Goal: Transaction & Acquisition: Purchase product/service

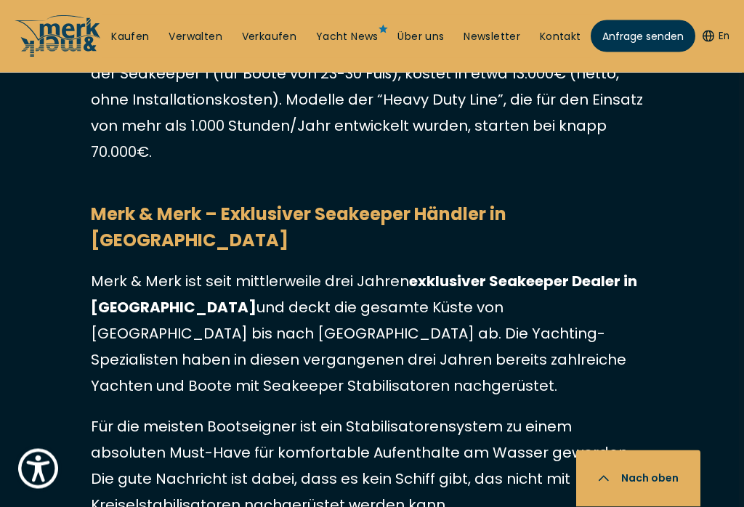
scroll to position [4418, 5]
click at [118, 43] on link "Kaufen" at bounding box center [130, 37] width 38 height 15
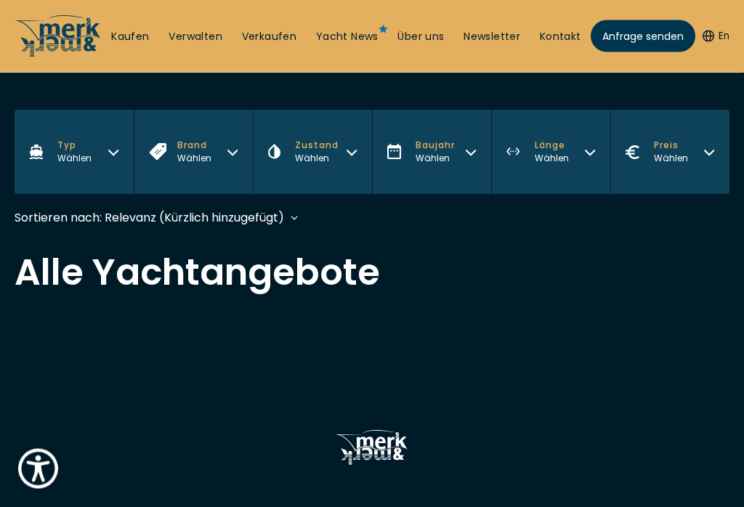
scroll to position [323, 0]
click at [93, 161] on button "Typ Wählen" at bounding box center [74, 151] width 119 height 84
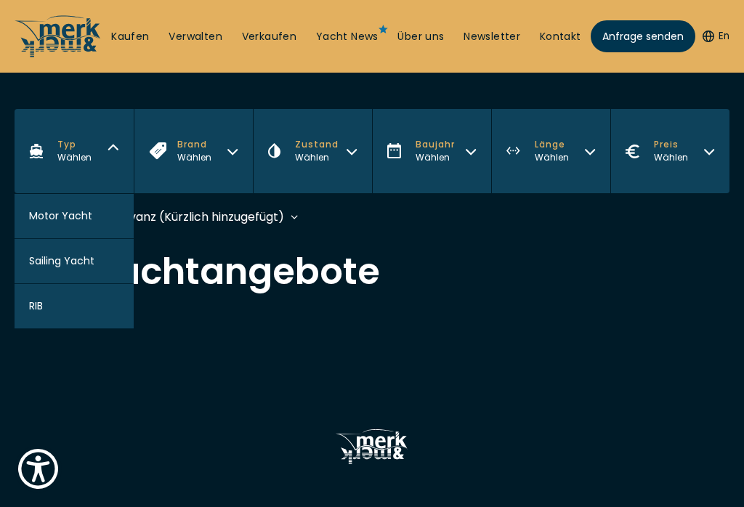
click at [68, 224] on span "Motor Yacht" at bounding box center [60, 215] width 63 height 15
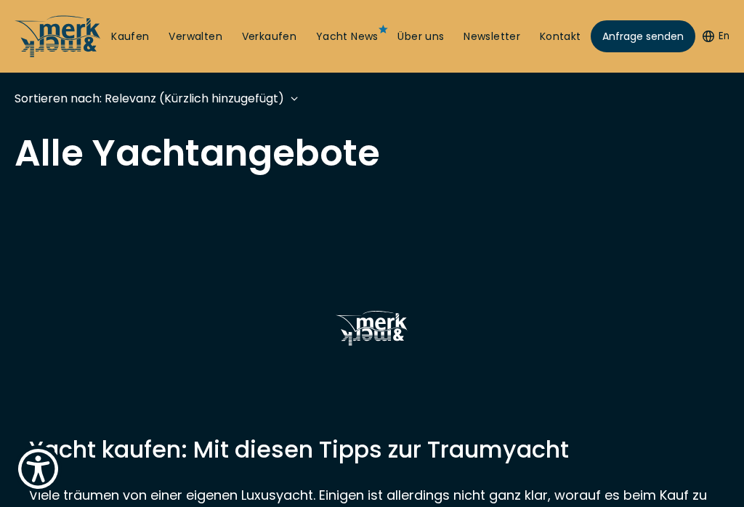
scroll to position [432, 0]
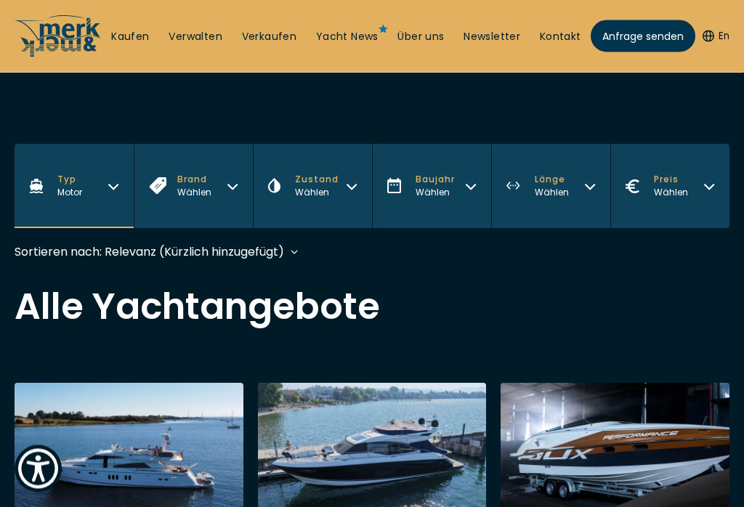
scroll to position [288, 0]
click at [208, 202] on button "Brand Wählen" at bounding box center [193, 186] width 119 height 84
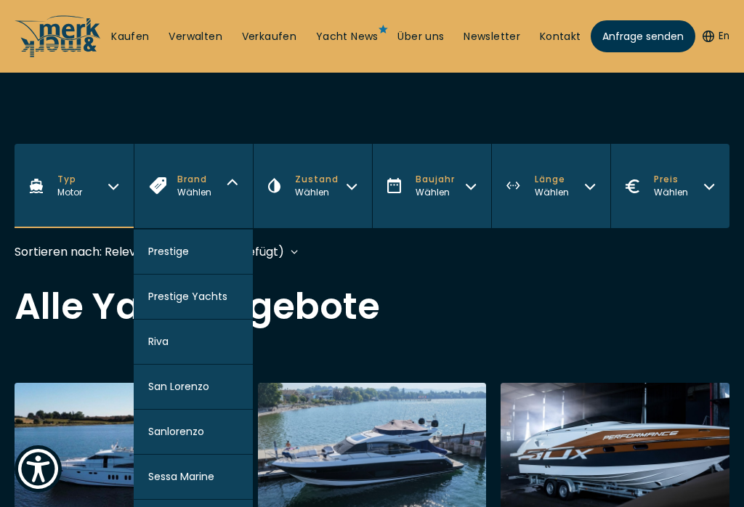
scroll to position [1586, 0]
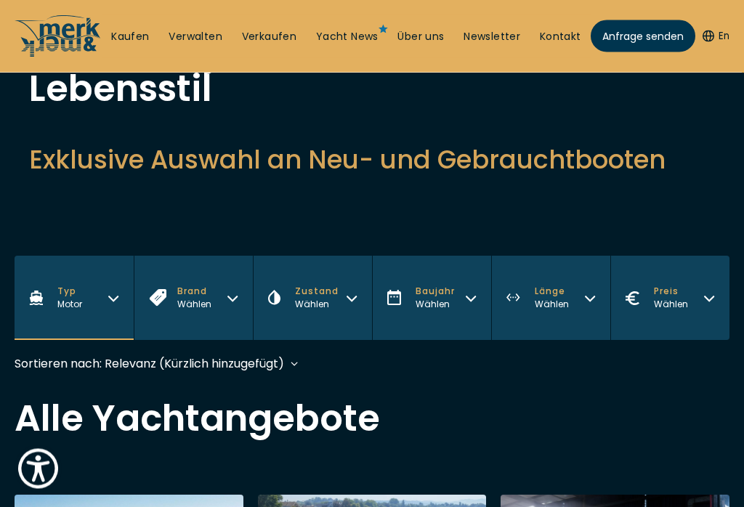
click at [216, 298] on button "Brand Wählen" at bounding box center [193, 298] width 119 height 84
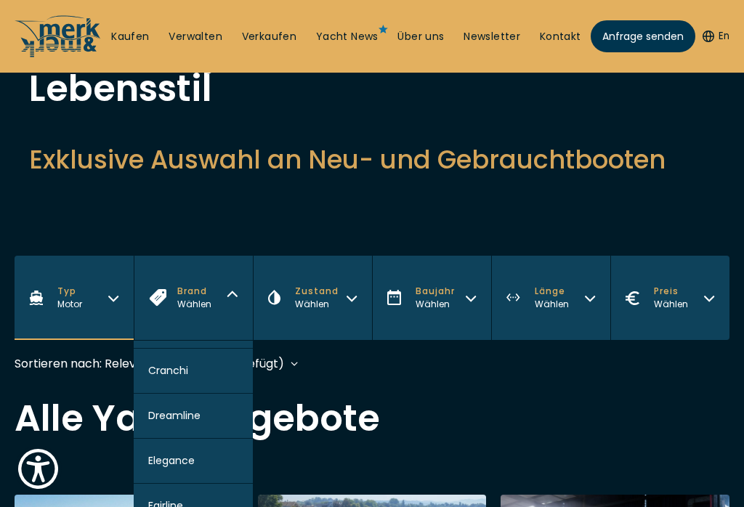
scroll to position [0, 0]
click at [174, 386] on span "Jeanneau" at bounding box center [173, 378] width 51 height 15
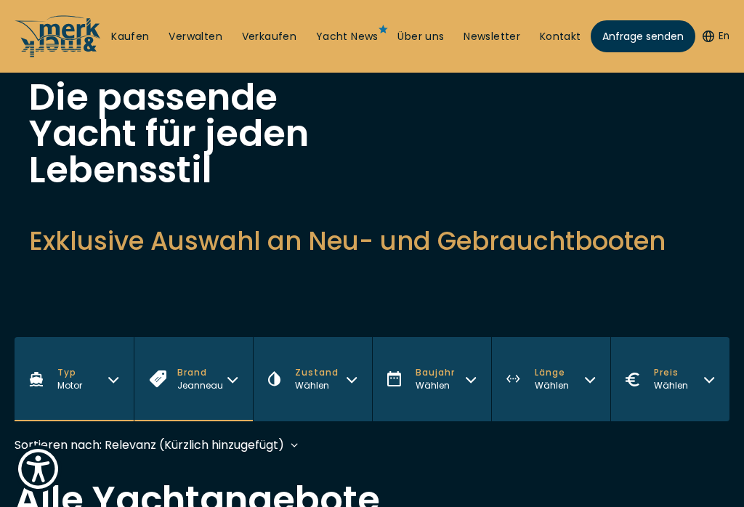
click at [327, 385] on div "Wählen" at bounding box center [317, 385] width 44 height 13
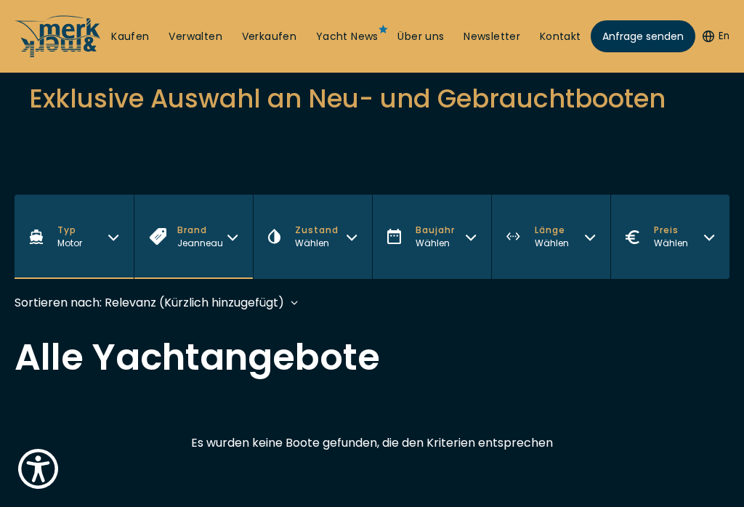
click at [345, 252] on button "Zustand Wählen" at bounding box center [312, 237] width 119 height 84
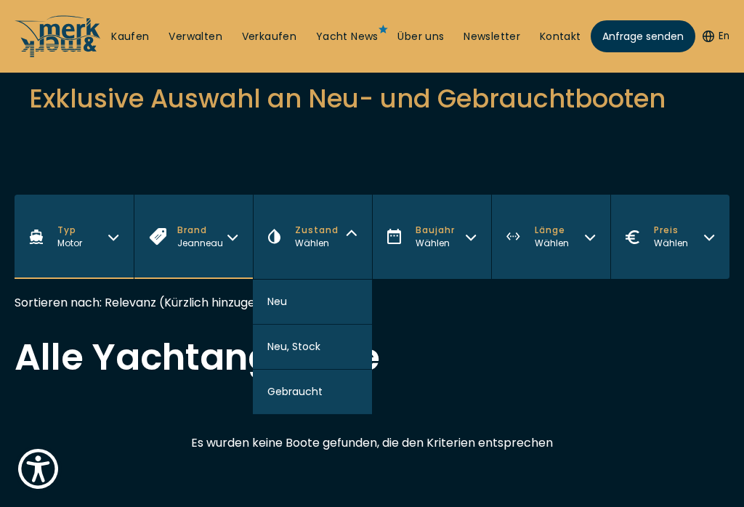
click at [302, 399] on span "Gebraucht" at bounding box center [294, 391] width 55 height 15
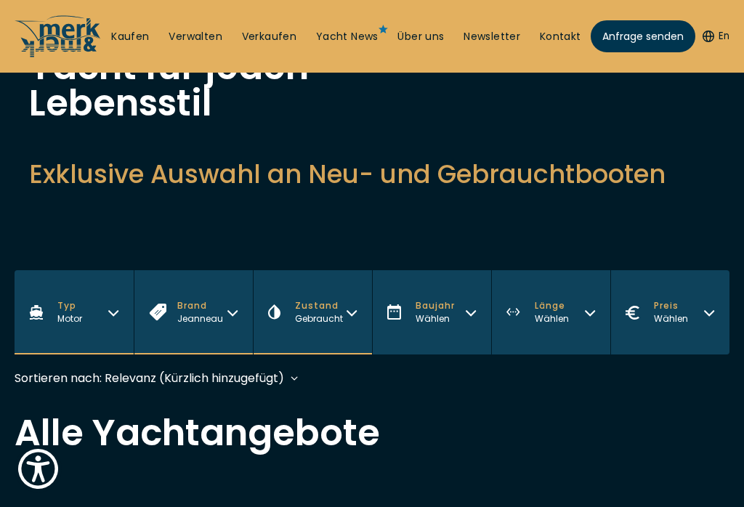
click at [431, 325] on div "Wählen" at bounding box center [434, 318] width 39 height 13
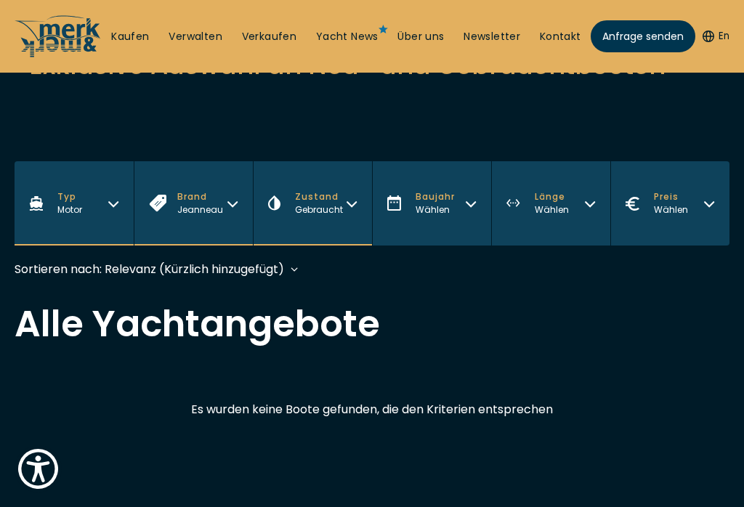
click at [442, 216] on div "Wählen" at bounding box center [434, 209] width 39 height 13
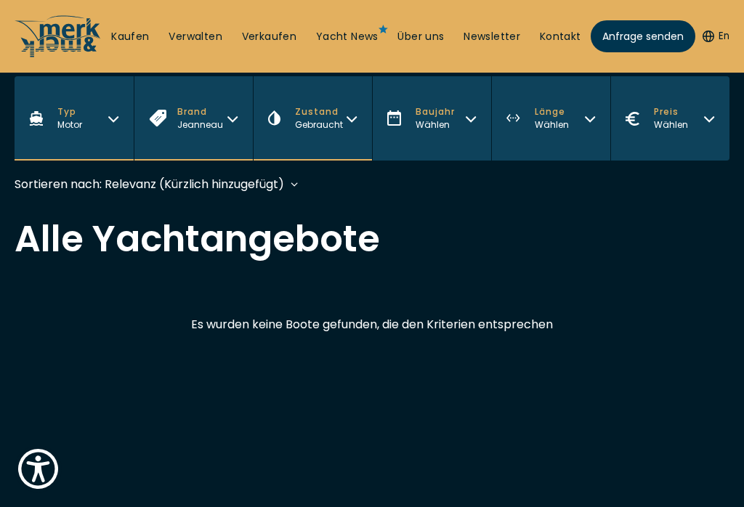
click at [443, 131] on div "Wählen" at bounding box center [434, 124] width 39 height 13
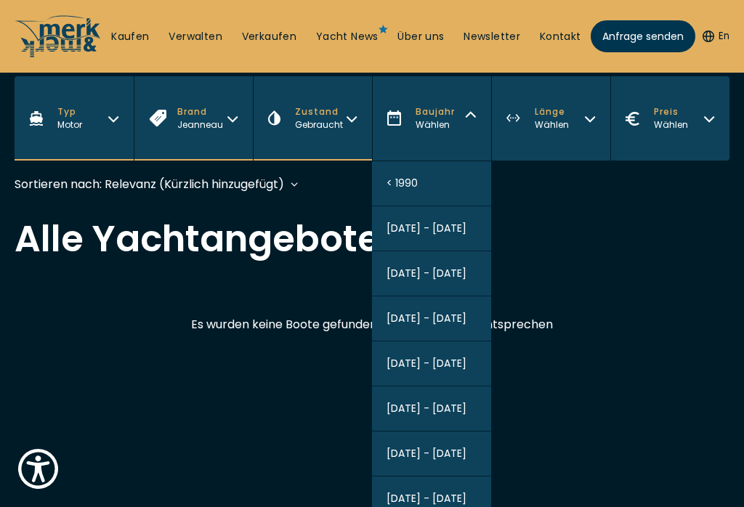
click at [418, 456] on span "[DATE] - [DATE]" at bounding box center [426, 453] width 80 height 15
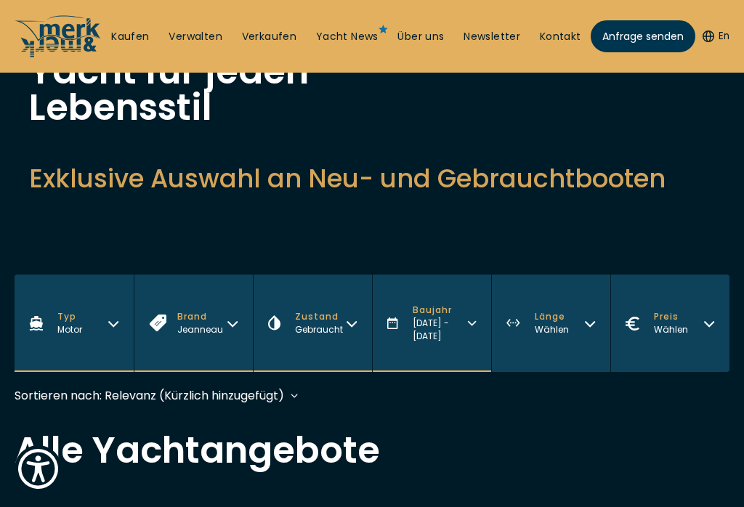
click at [550, 326] on div "Wählen" at bounding box center [552, 329] width 34 height 13
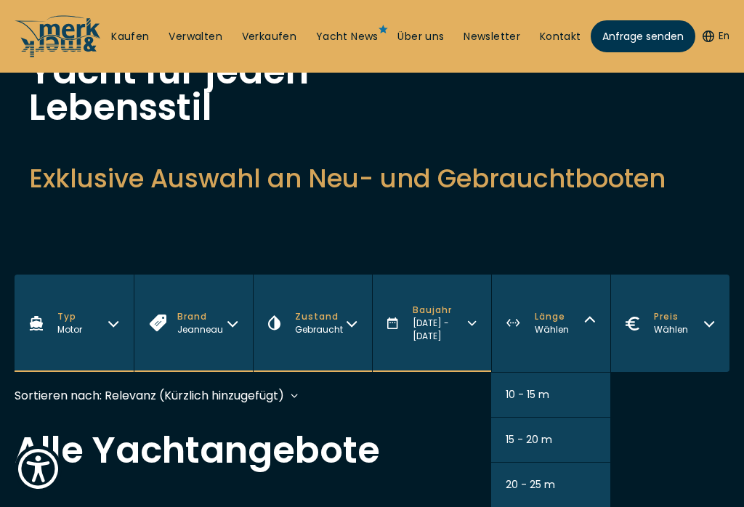
click at [537, 387] on span "10 - 15 m" at bounding box center [527, 394] width 44 height 15
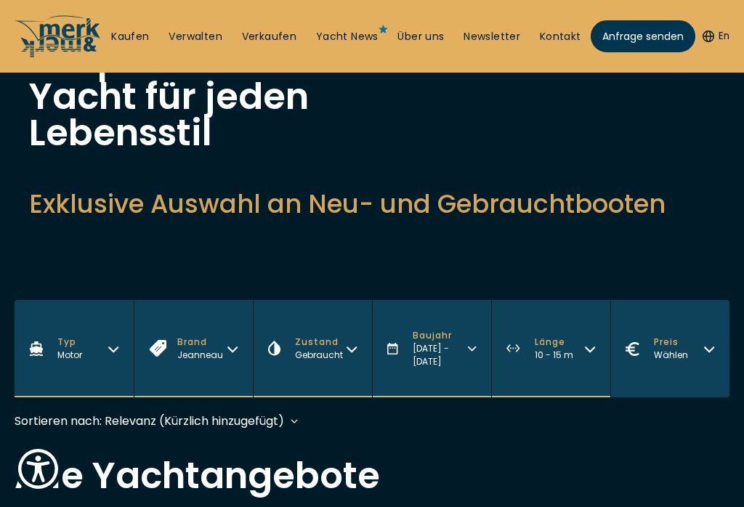
click at [694, 357] on button "Preis Wählen" at bounding box center [669, 348] width 119 height 97
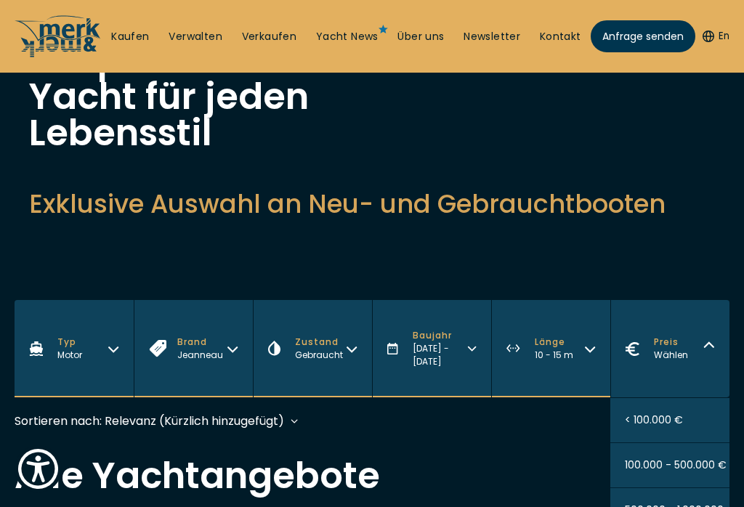
click at [695, 411] on button "< 100.000 €" at bounding box center [669, 420] width 119 height 45
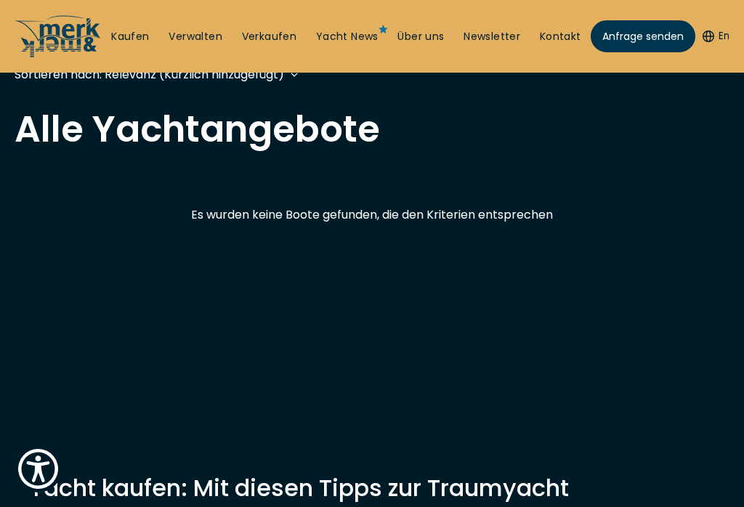
scroll to position [432, 0]
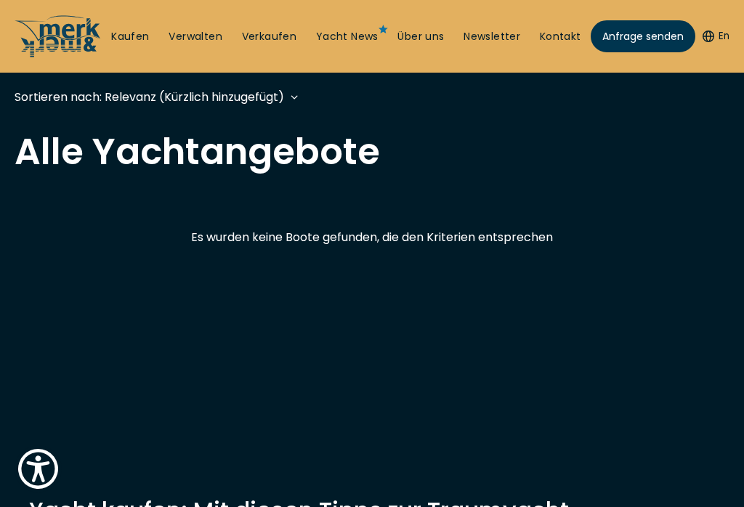
scroll to position [455, 0]
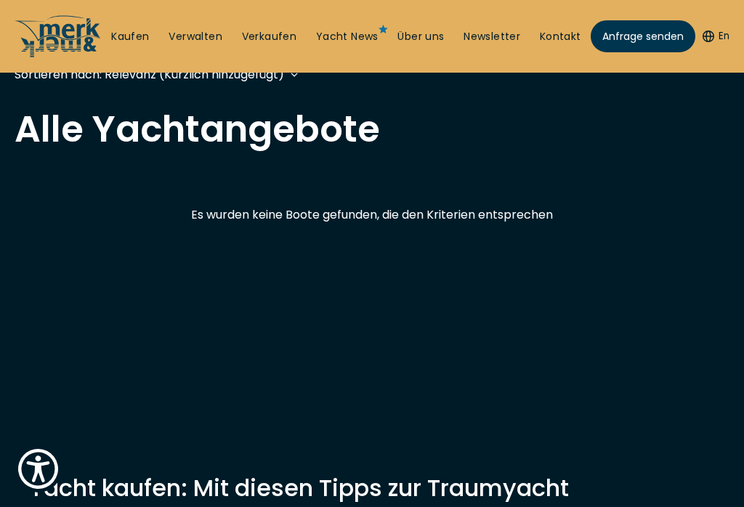
scroll to position [2426, 0]
